Goal: Navigation & Orientation: Find specific page/section

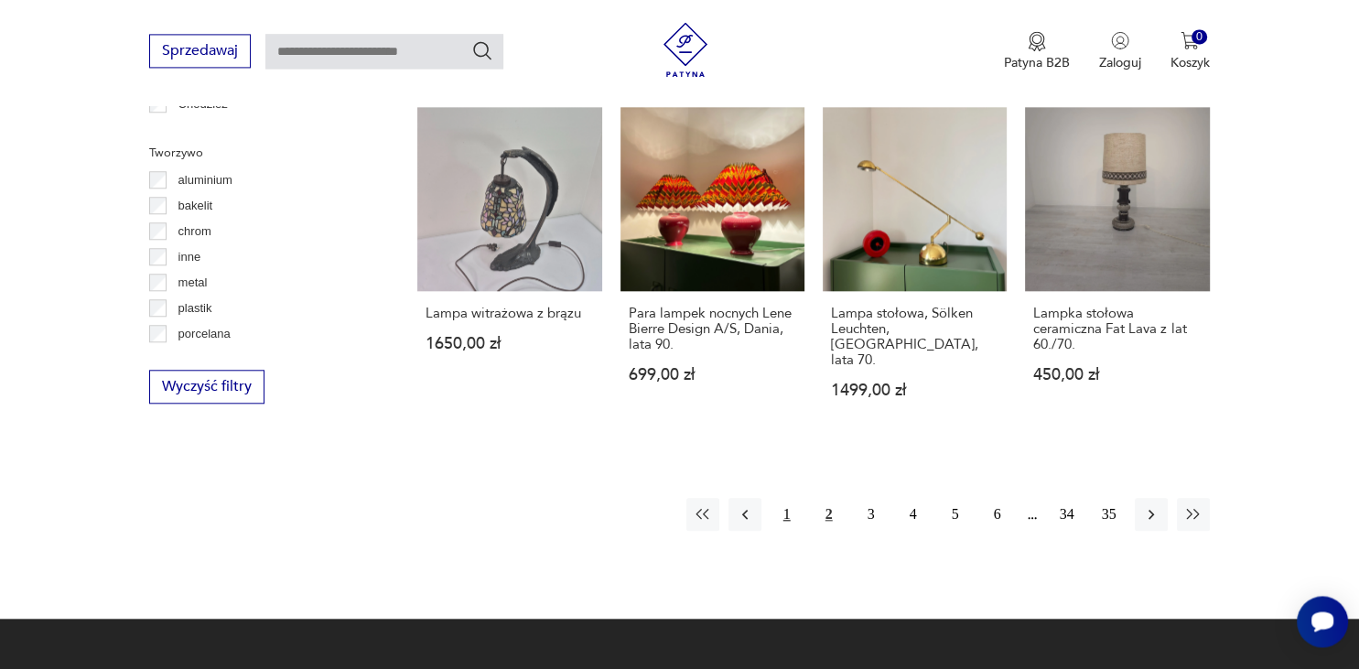
click at [788, 498] on button "1" at bounding box center [786, 514] width 33 height 33
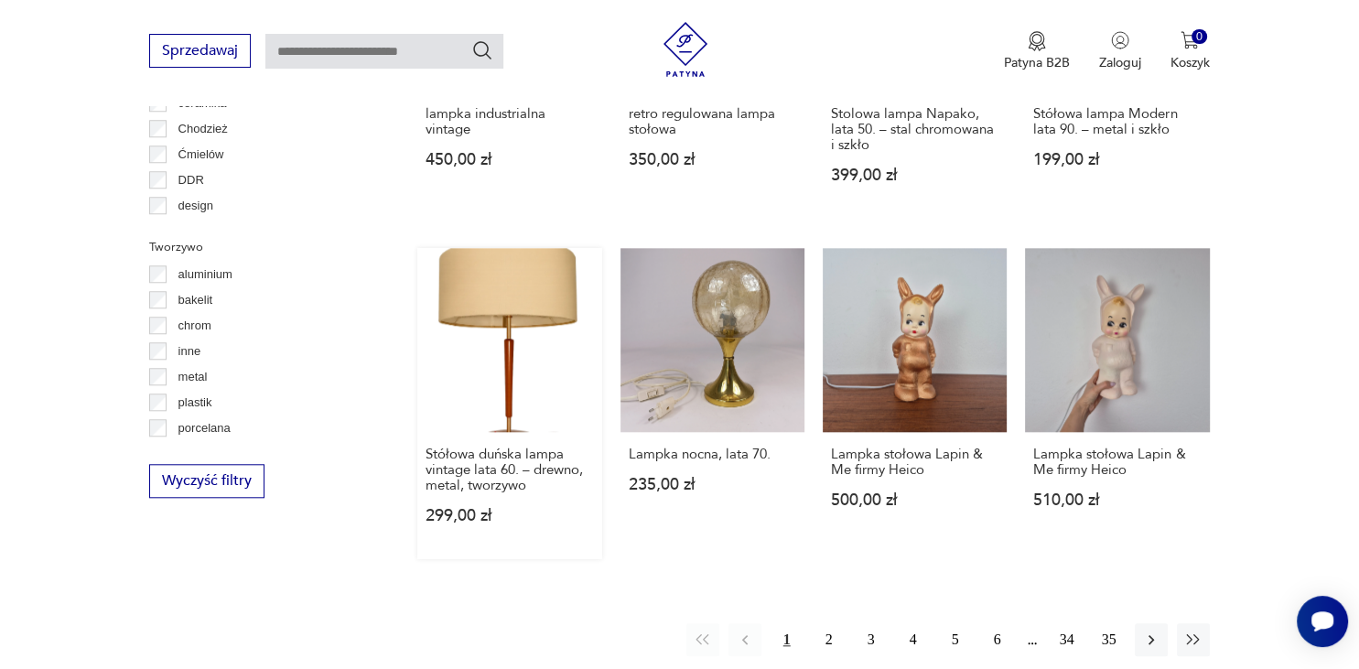
scroll to position [1686, 0]
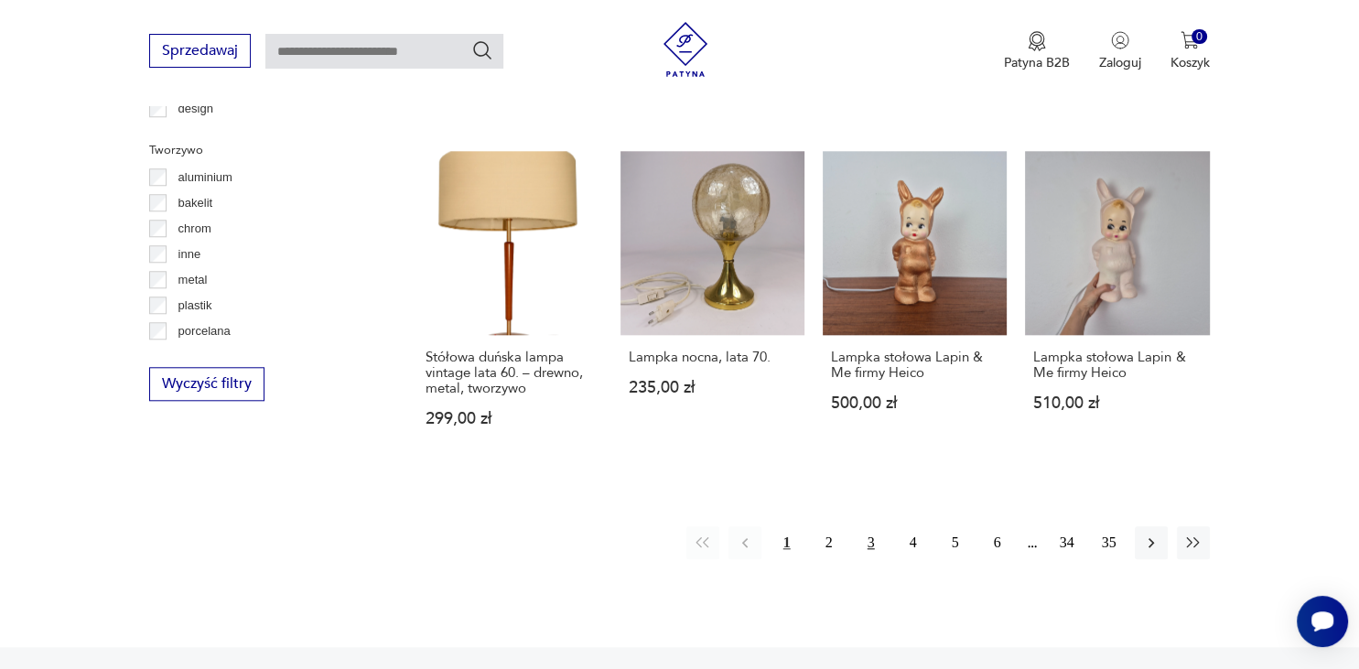
click at [870, 541] on button "3" at bounding box center [871, 542] width 33 height 33
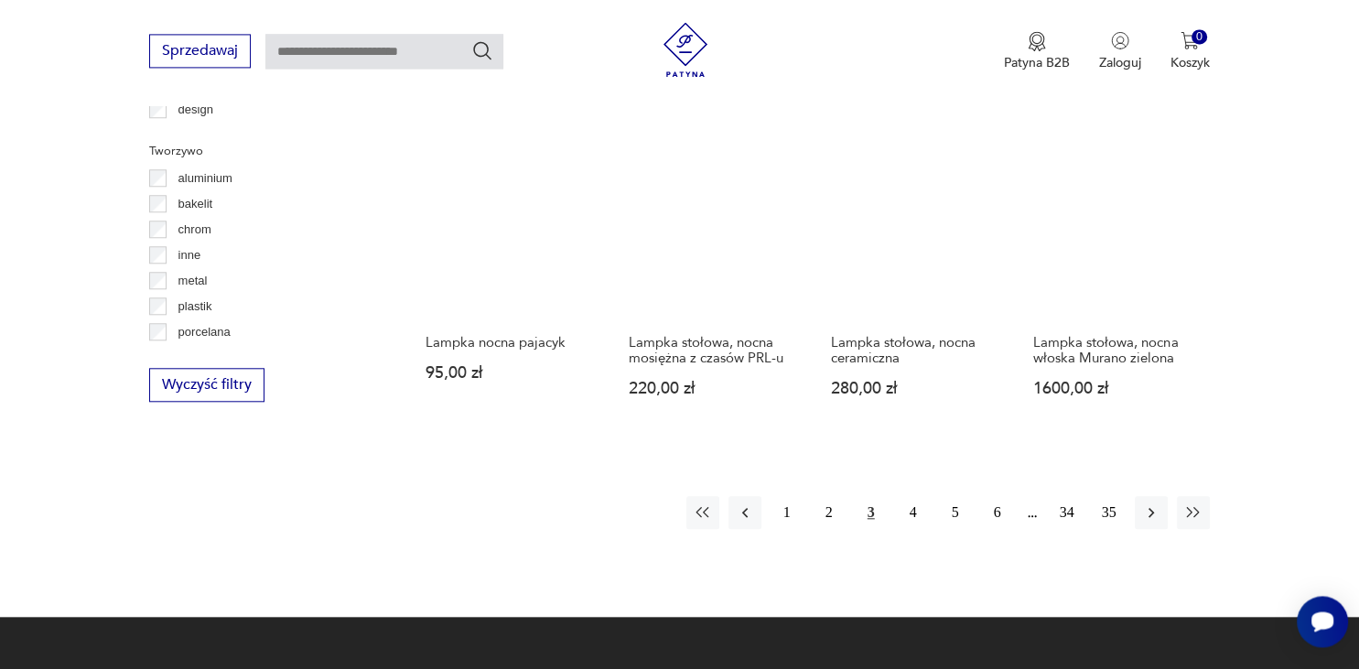
scroll to position [1686, 0]
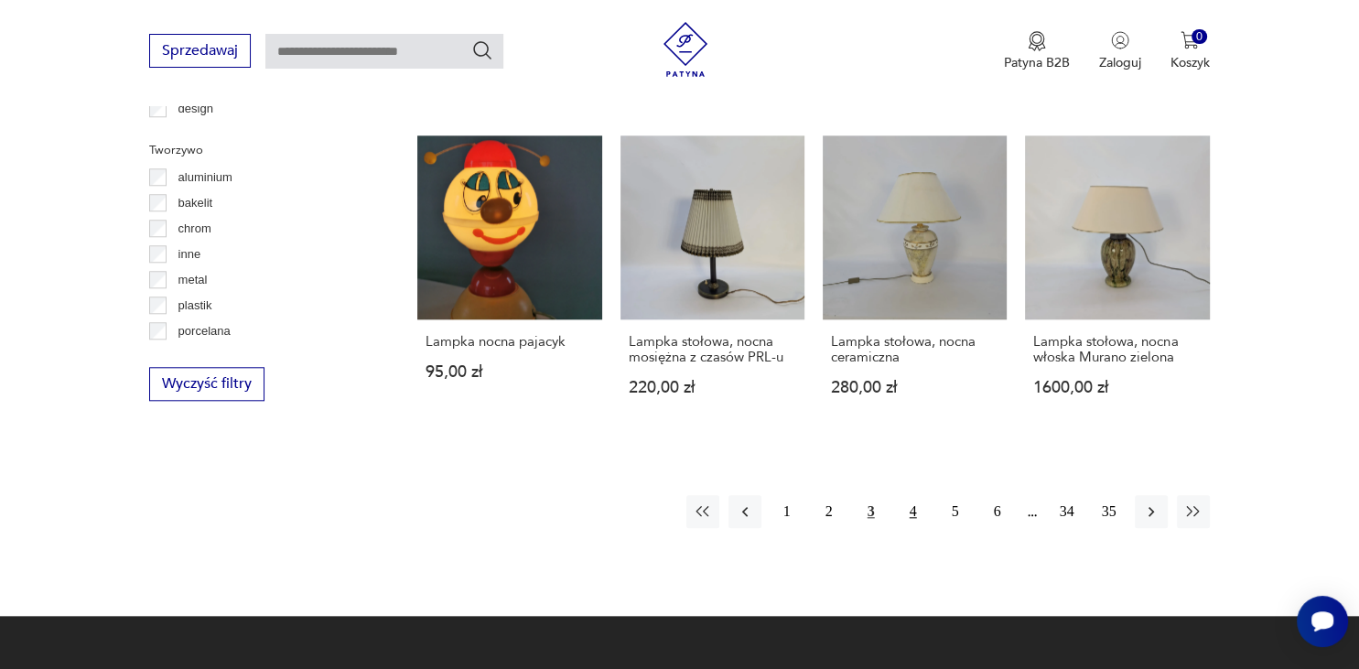
click at [914, 495] on button "4" at bounding box center [913, 511] width 33 height 33
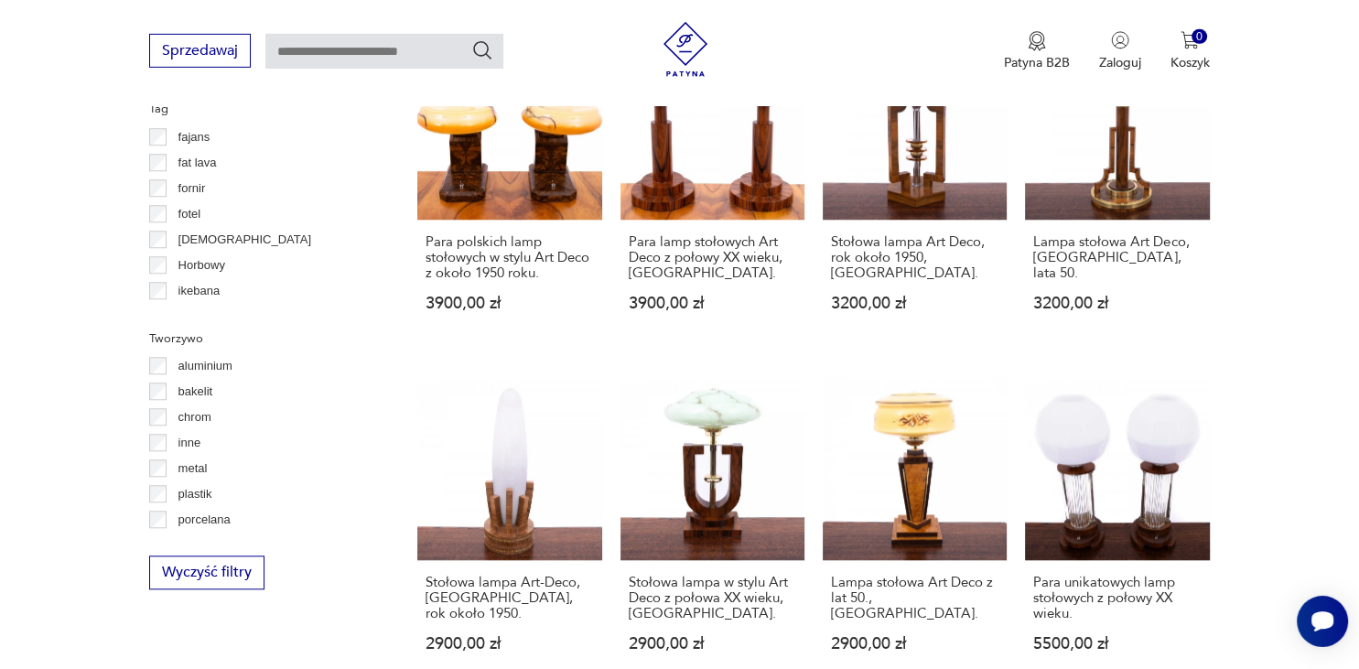
scroll to position [1788, 0]
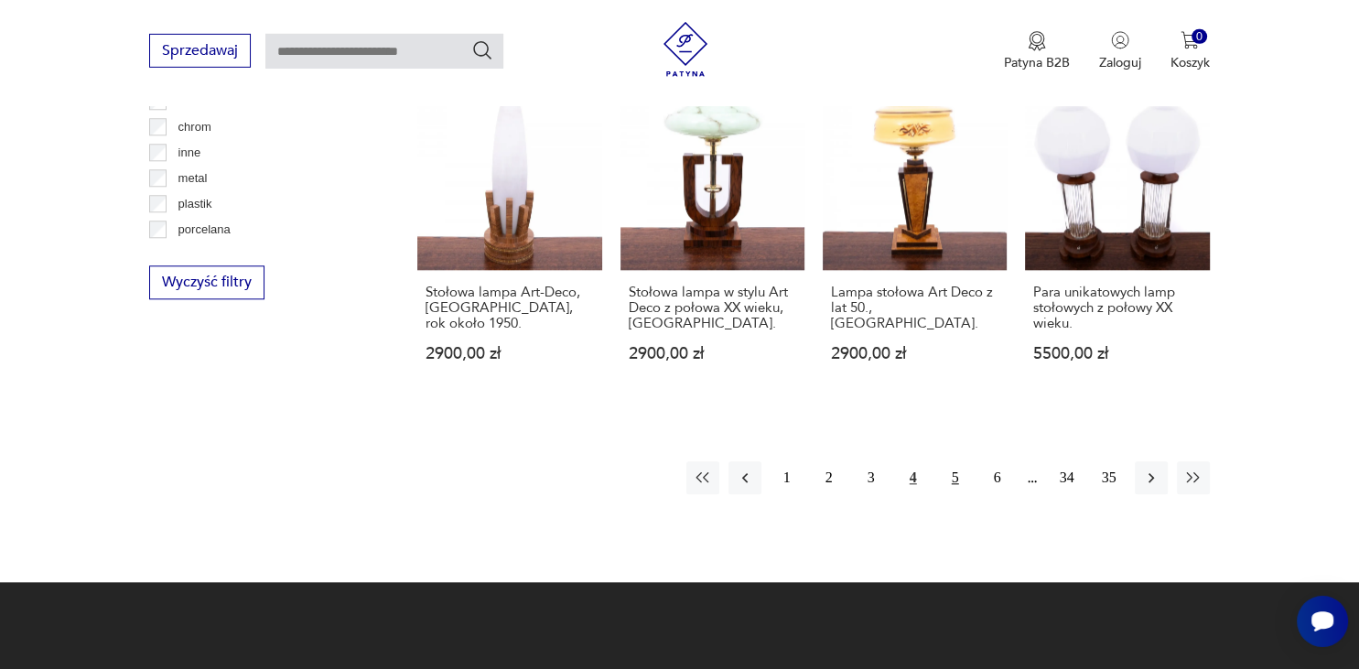
click at [954, 461] on button "5" at bounding box center [955, 477] width 33 height 33
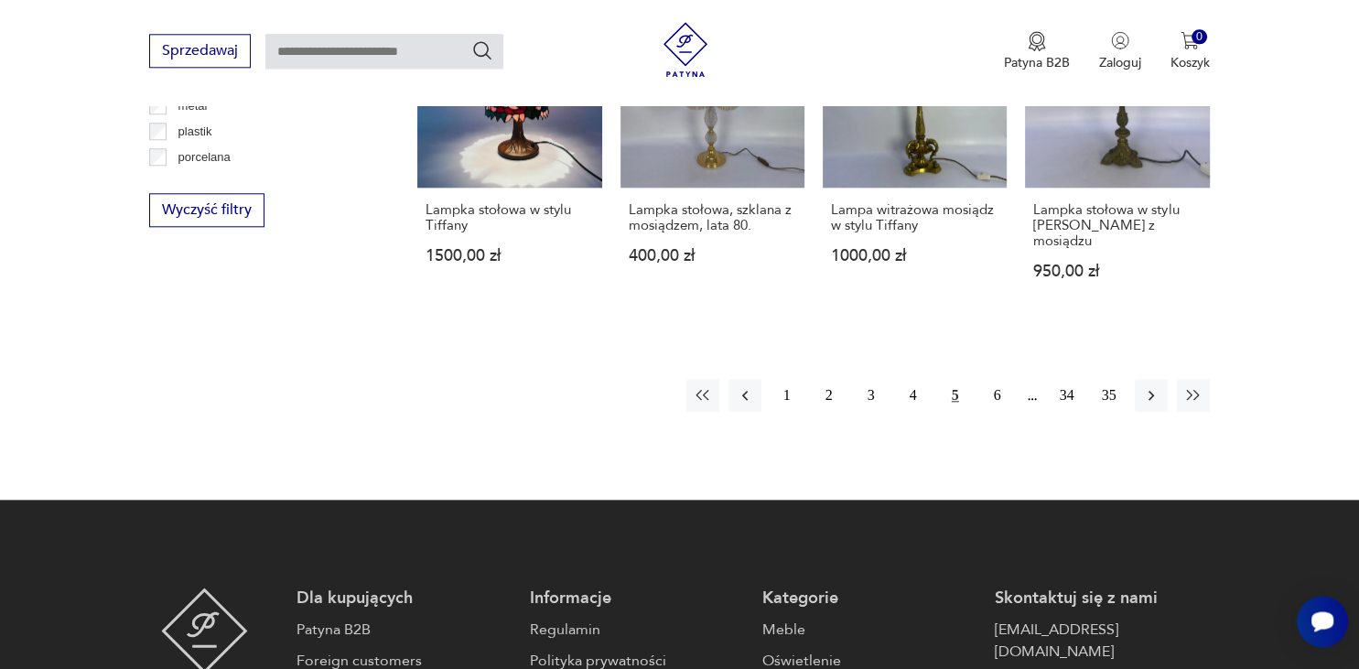
scroll to position [1879, 0]
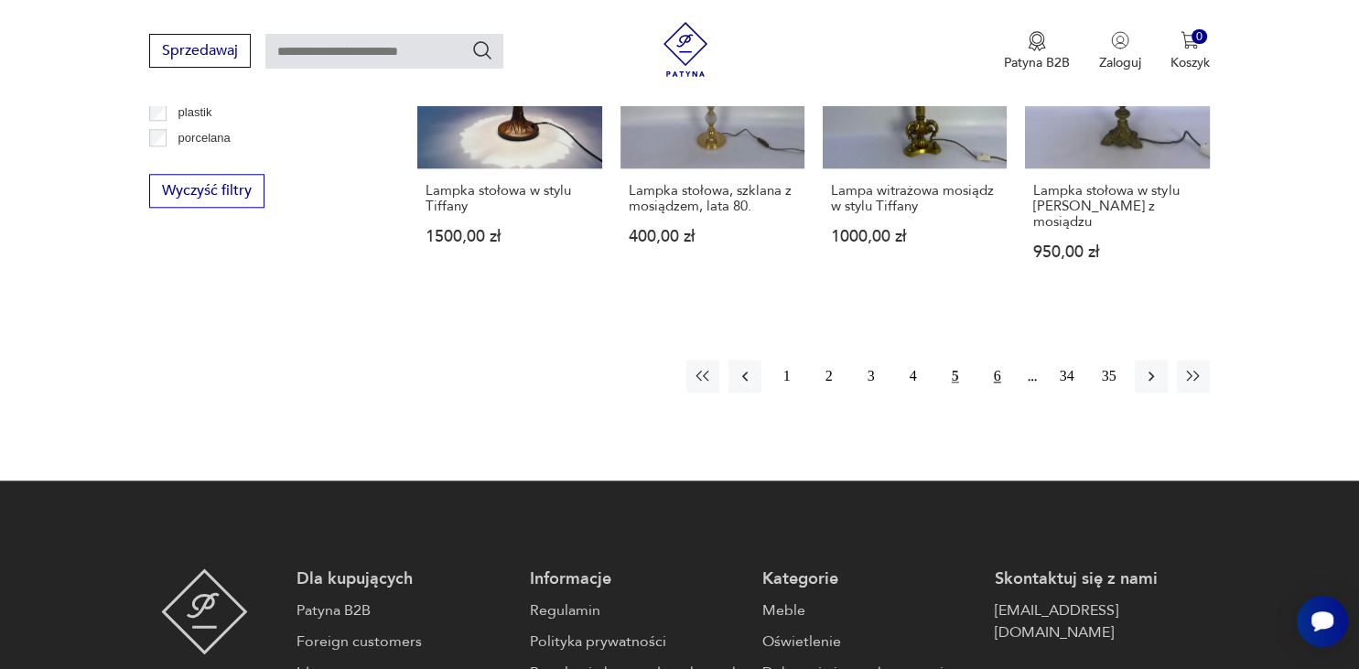
click at [998, 360] on button "6" at bounding box center [997, 376] width 33 height 33
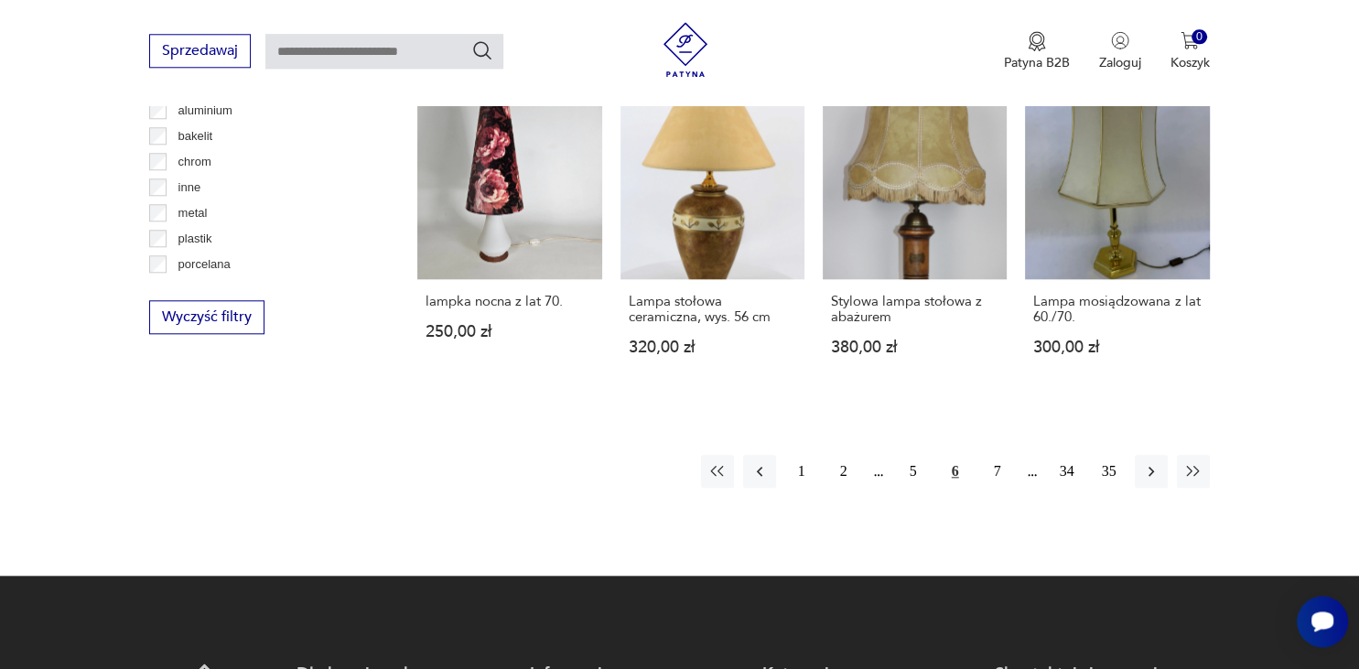
scroll to position [1782, 0]
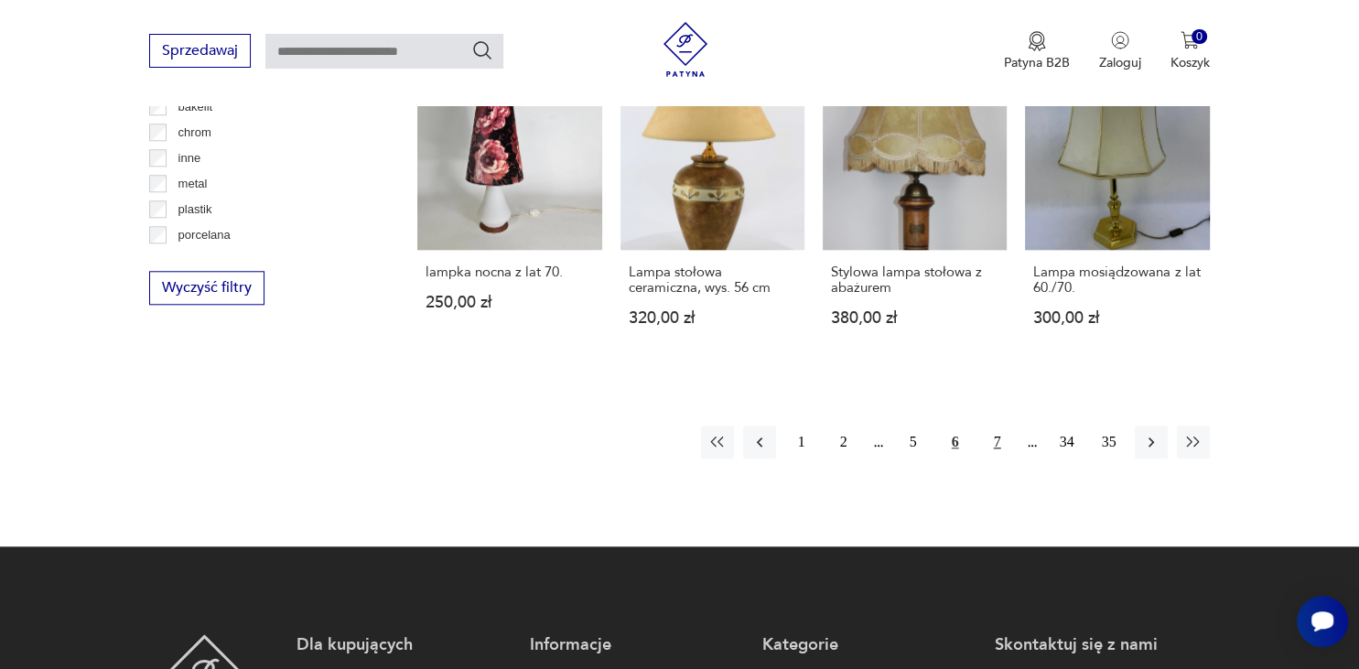
click at [1000, 425] on button "7" at bounding box center [997, 441] width 33 height 33
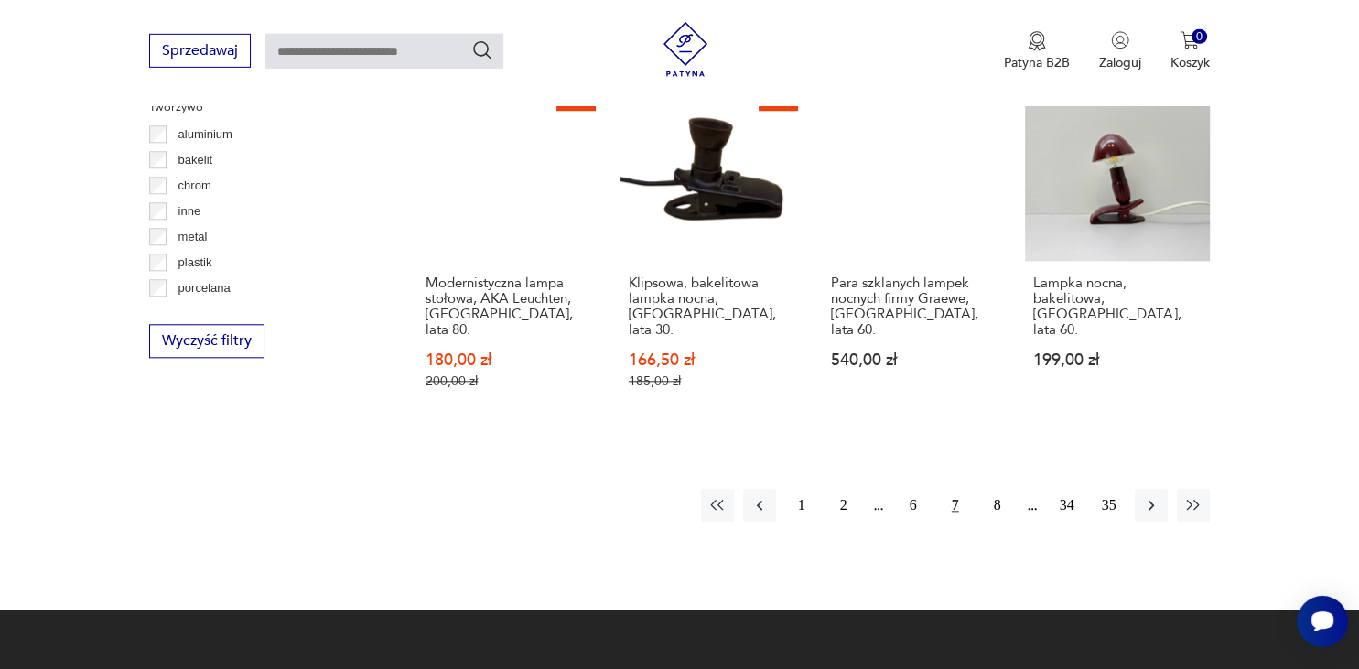
scroll to position [1879, 0]
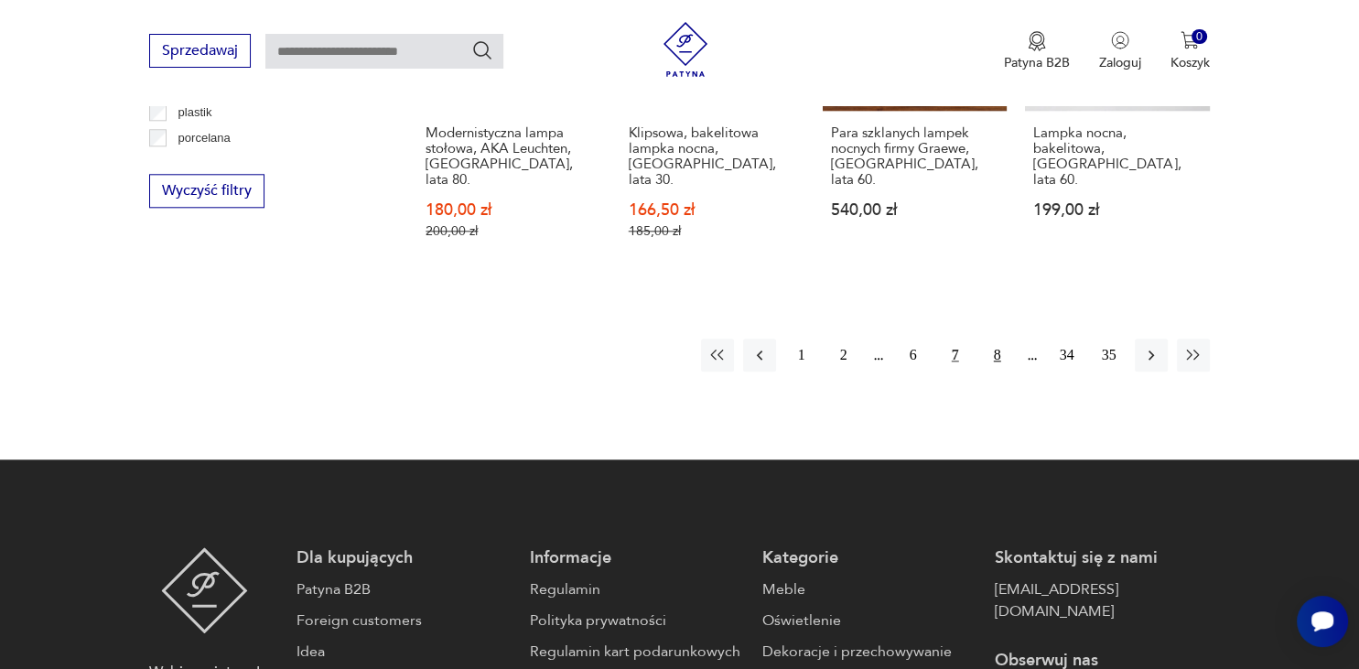
click at [996, 339] on button "8" at bounding box center [997, 355] width 33 height 33
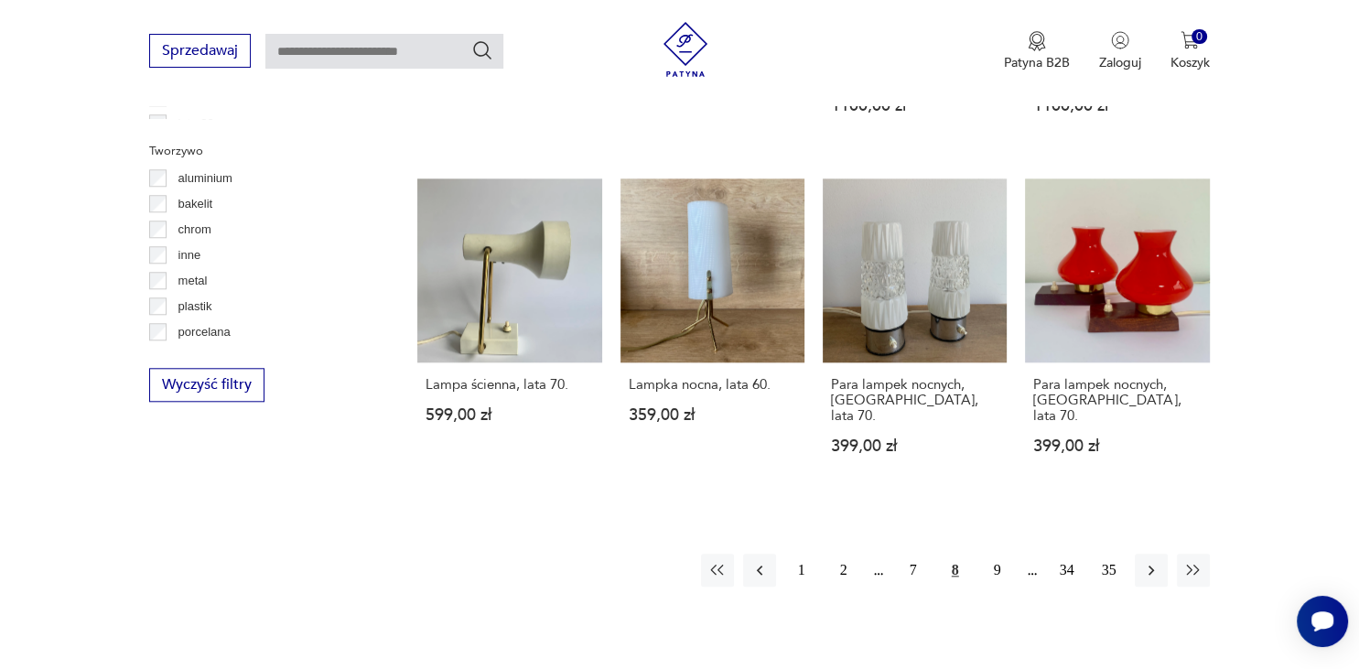
scroll to position [1686, 0]
click at [999, 553] on button "9" at bounding box center [997, 569] width 33 height 33
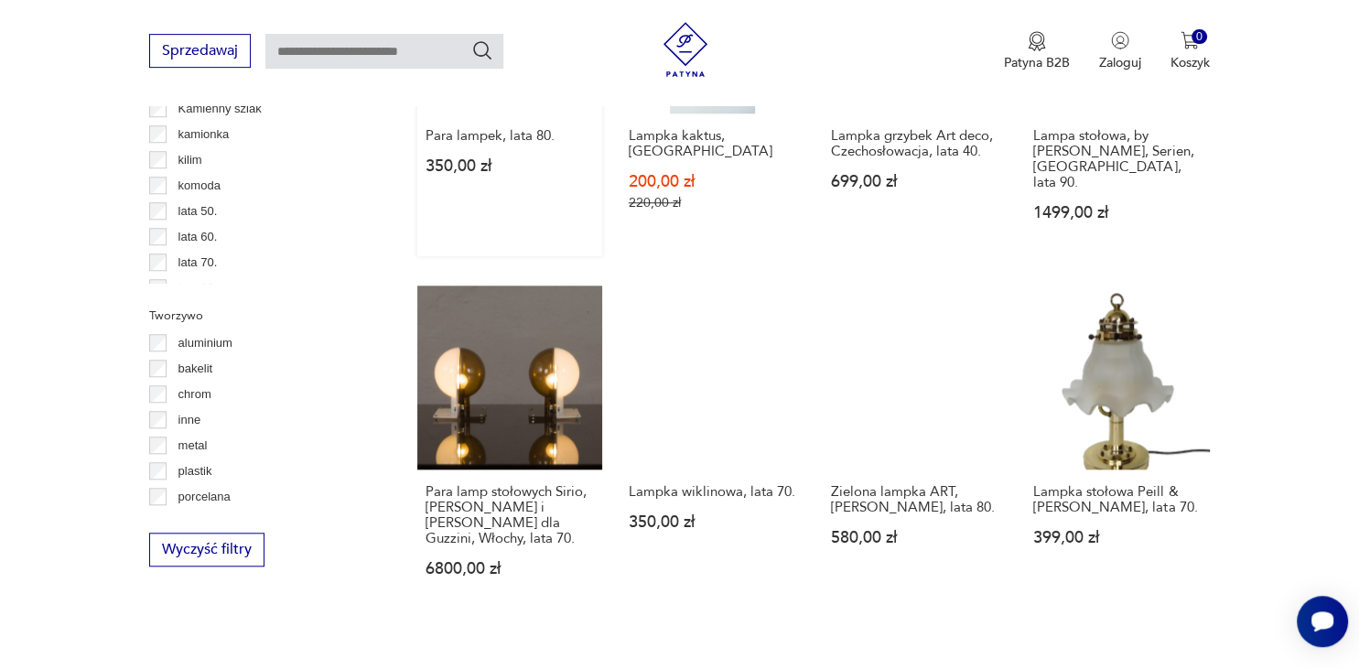
scroll to position [1589, 0]
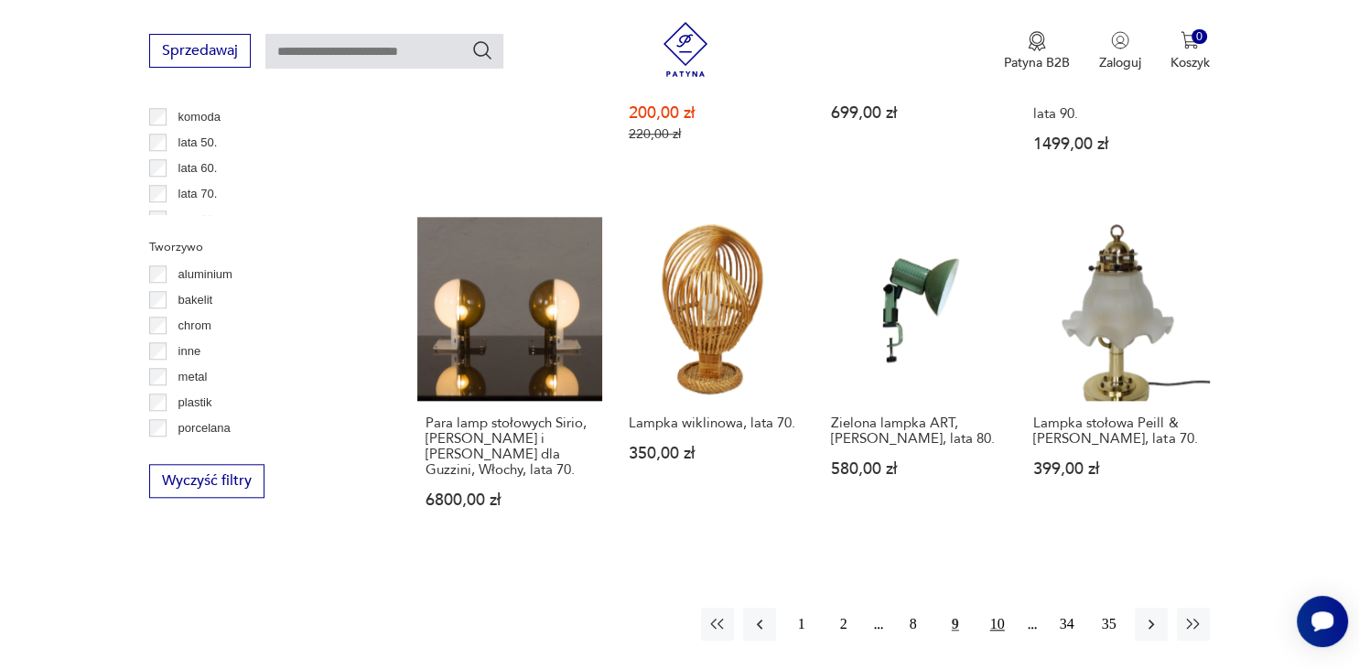
click at [997, 608] on button "10" at bounding box center [997, 624] width 33 height 33
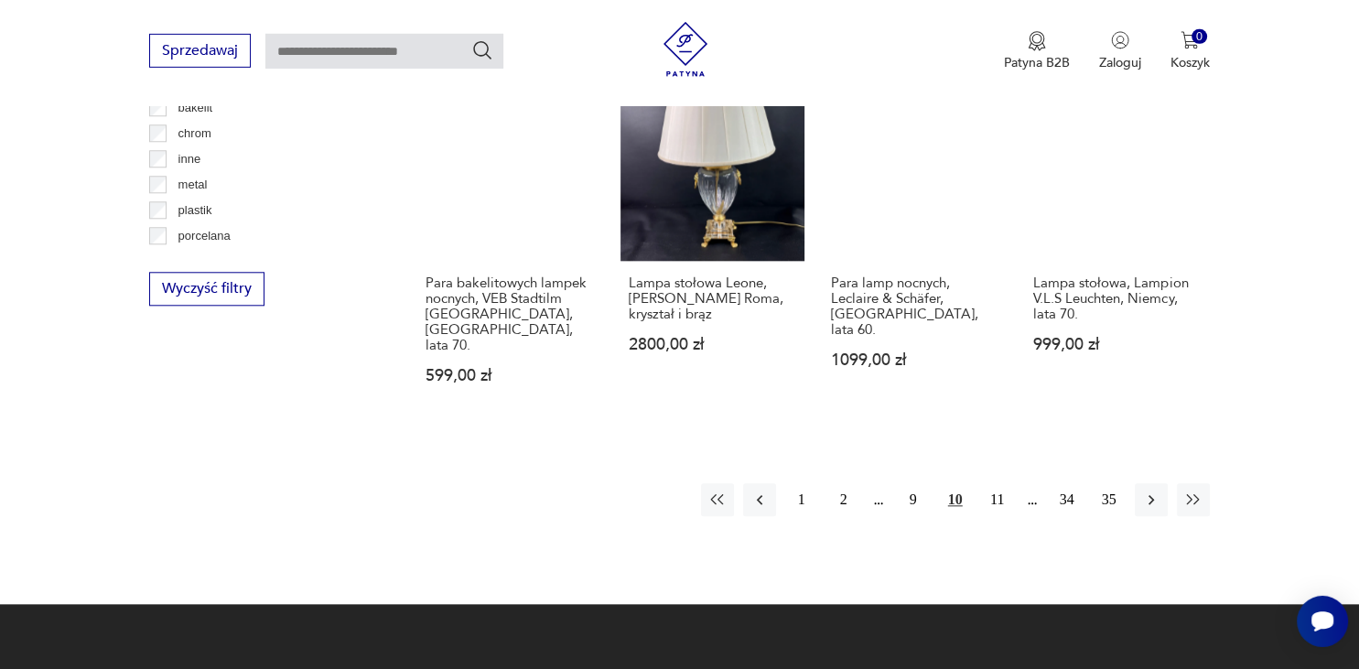
scroll to position [1782, 0]
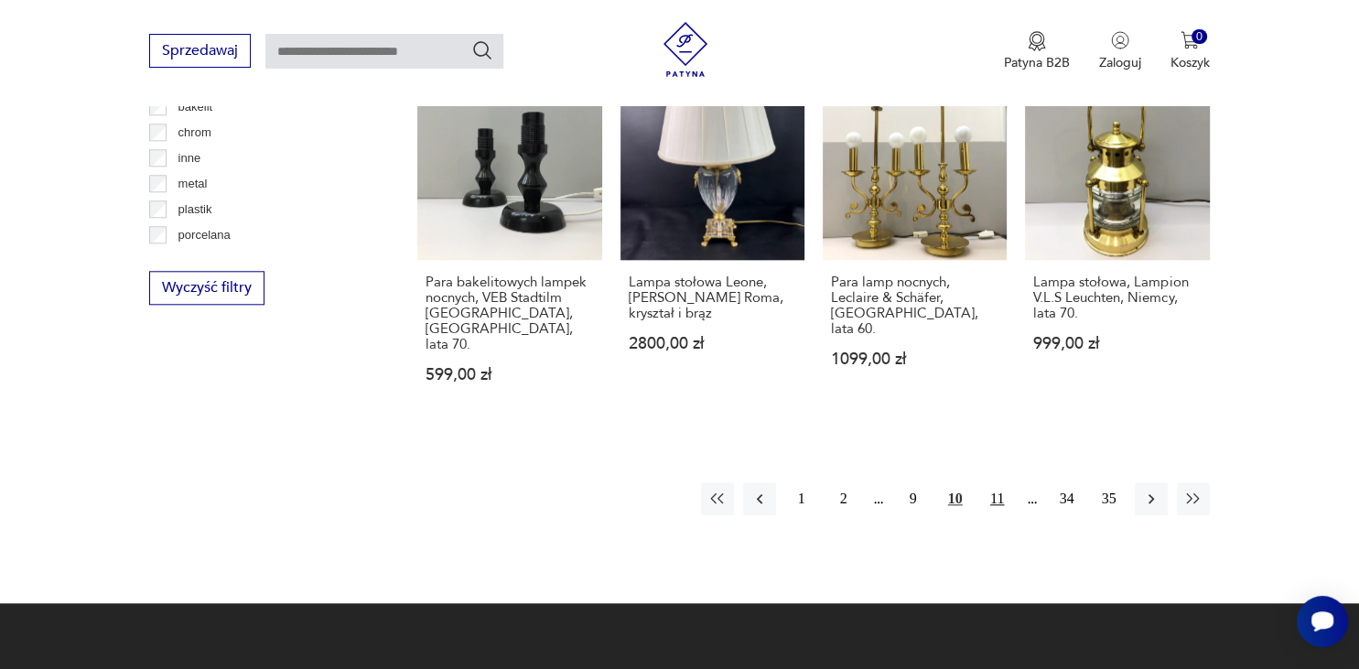
click at [997, 482] on button "11" at bounding box center [997, 498] width 33 height 33
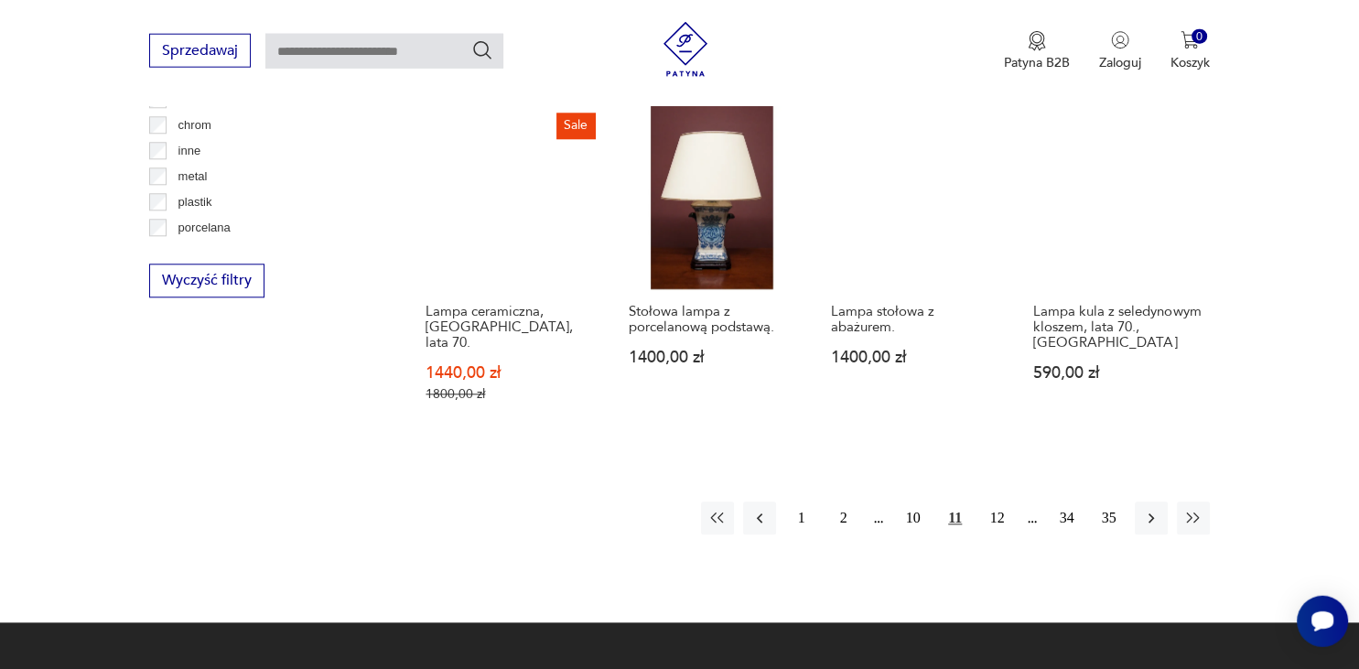
scroll to position [1879, 0]
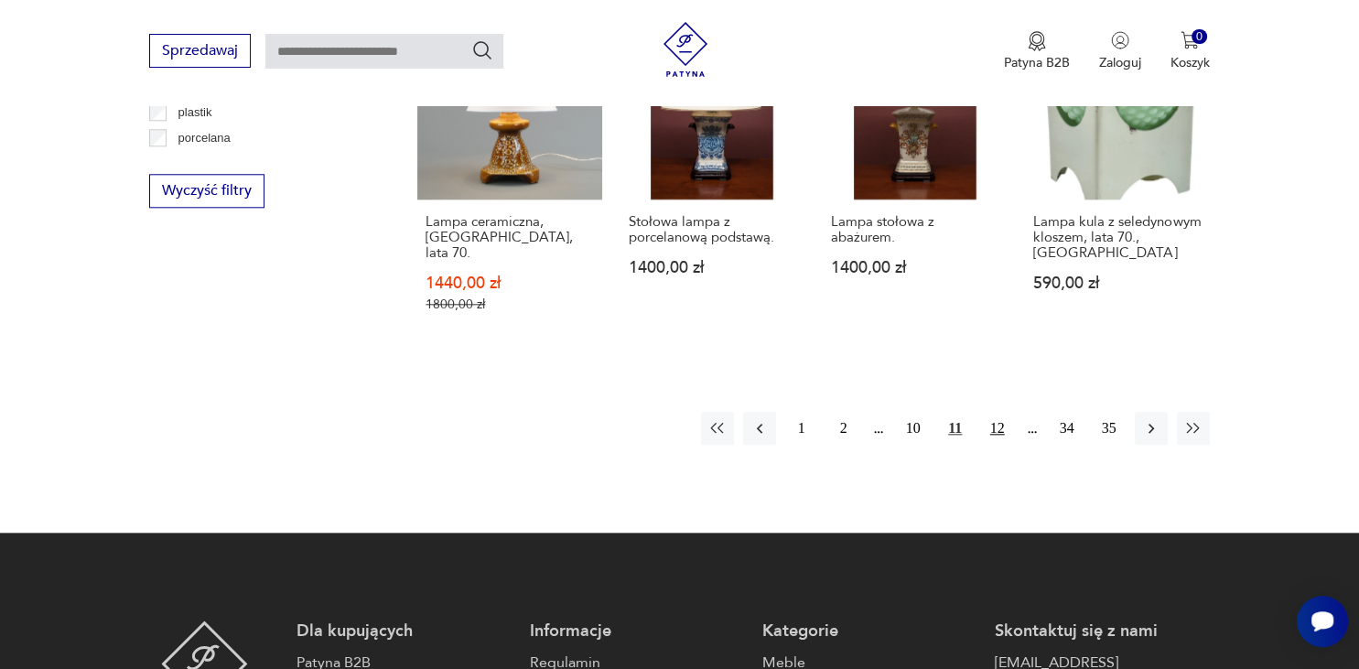
click at [999, 412] on button "12" at bounding box center [997, 428] width 33 height 33
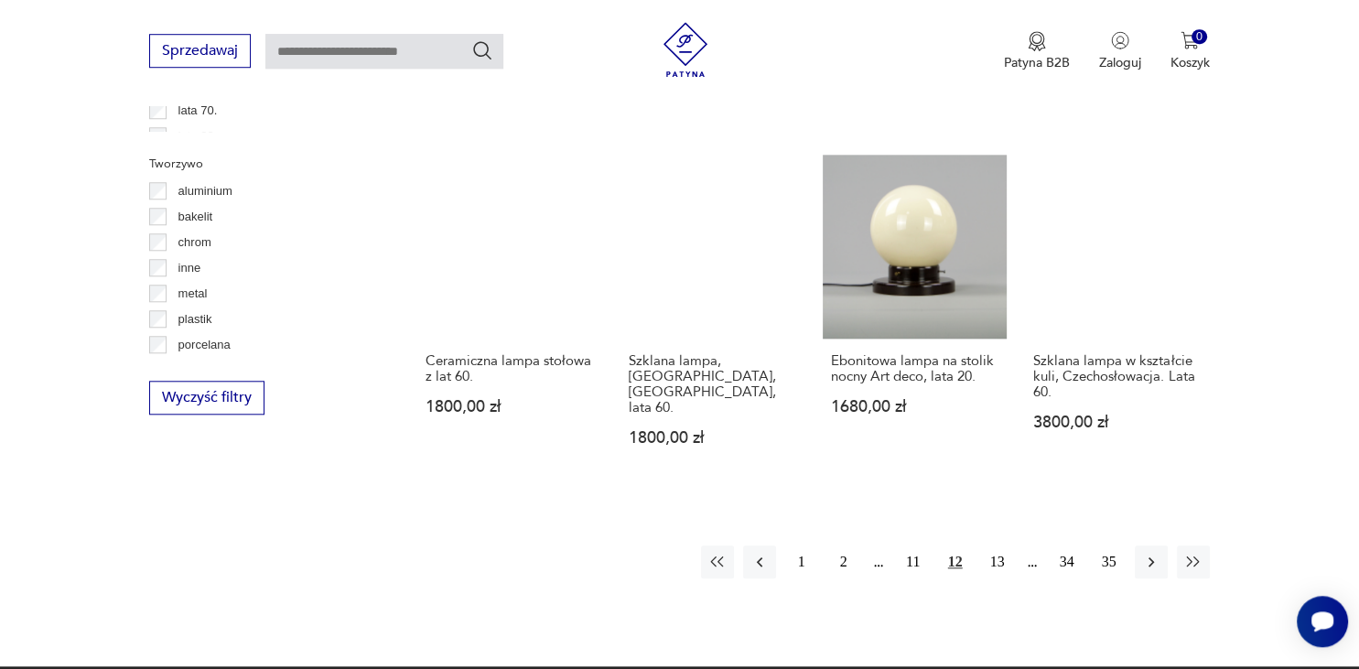
scroll to position [1686, 0]
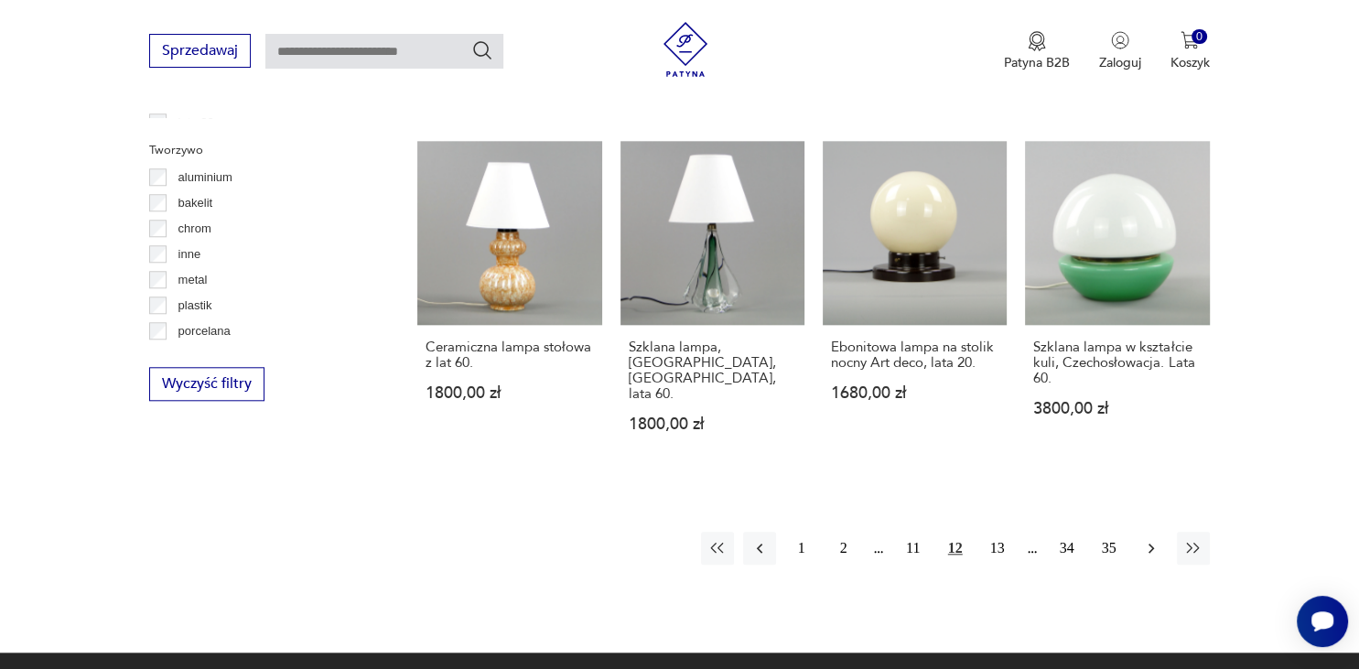
click at [1153, 539] on icon "button" at bounding box center [1151, 548] width 18 height 18
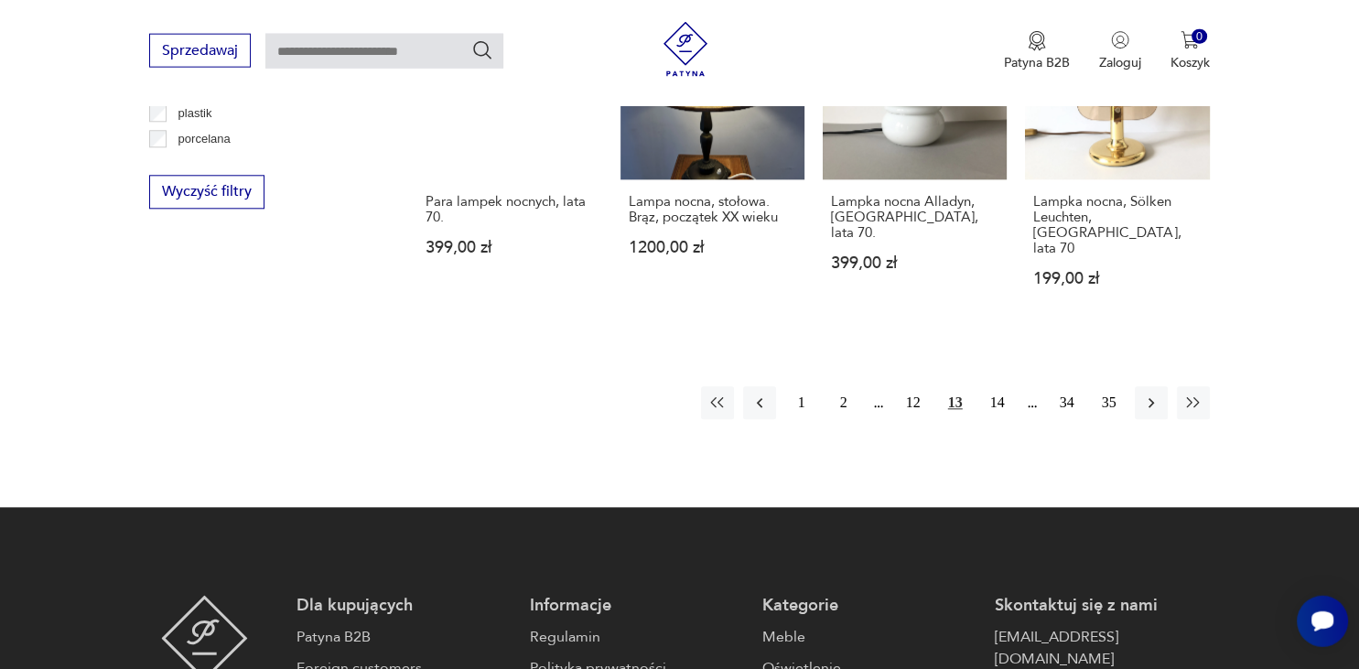
scroll to position [1879, 0]
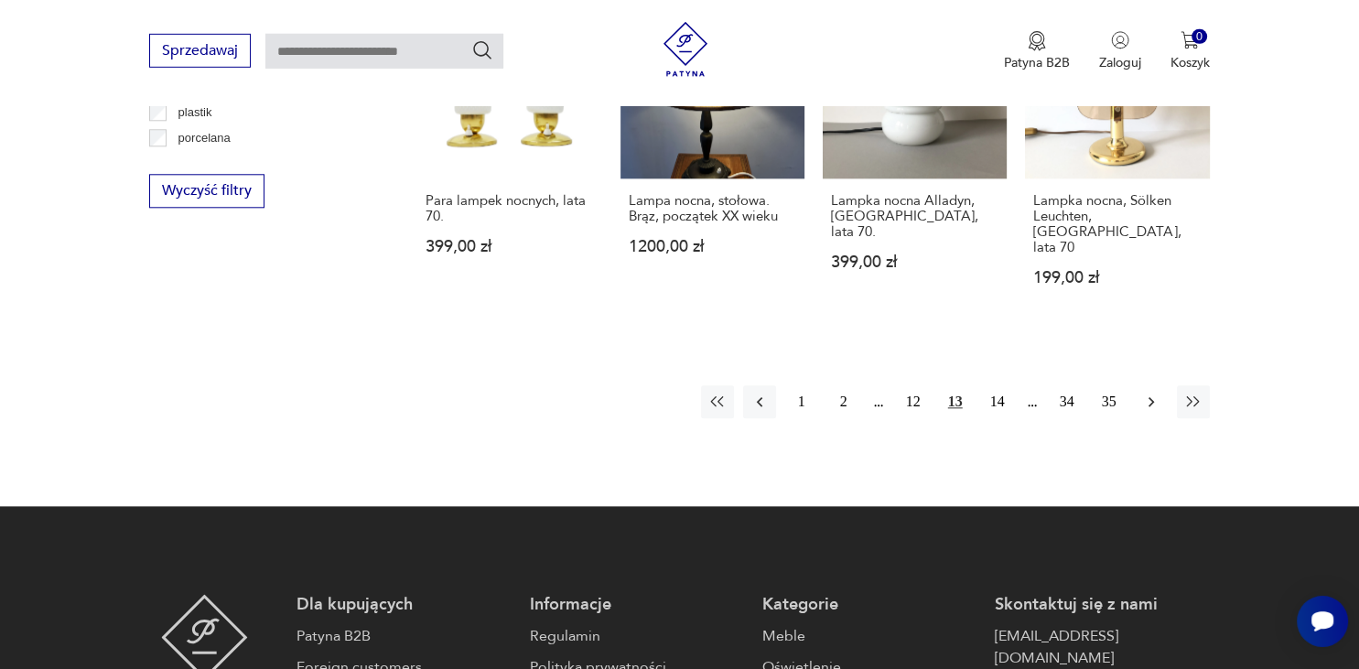
click at [1152, 397] on icon "button" at bounding box center [1150, 402] width 5 height 10
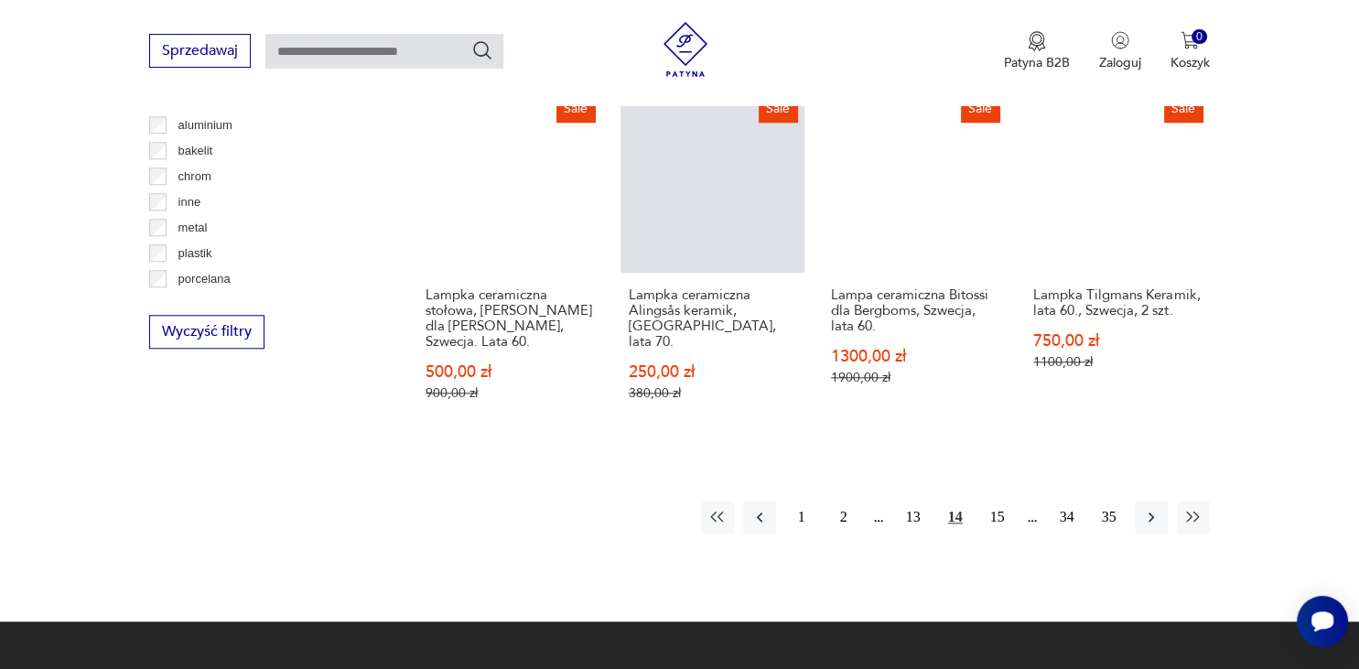
scroll to position [1879, 0]
